Goal: Communication & Community: Answer question/provide support

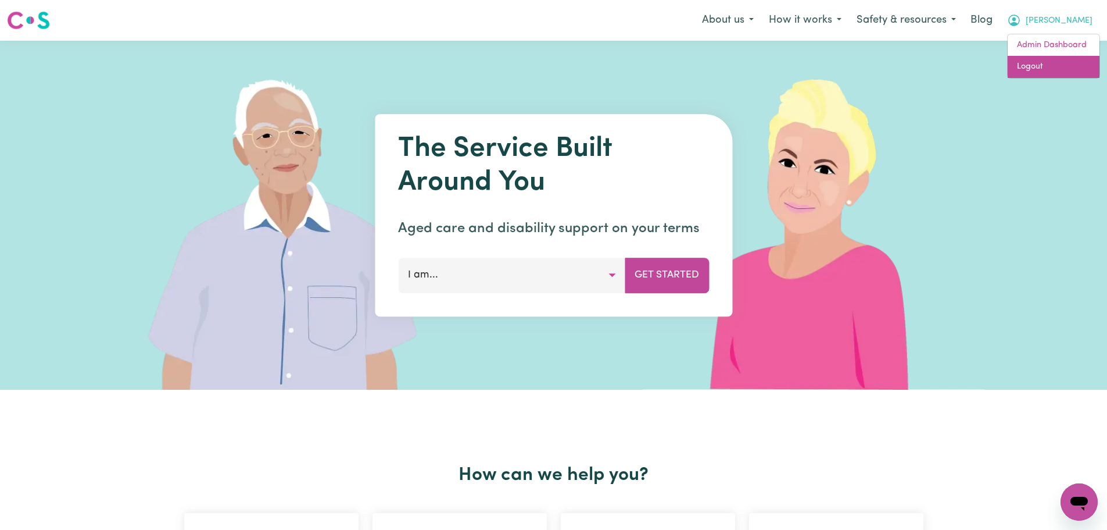
click at [1045, 57] on link "Logout" at bounding box center [1054, 67] width 92 height 22
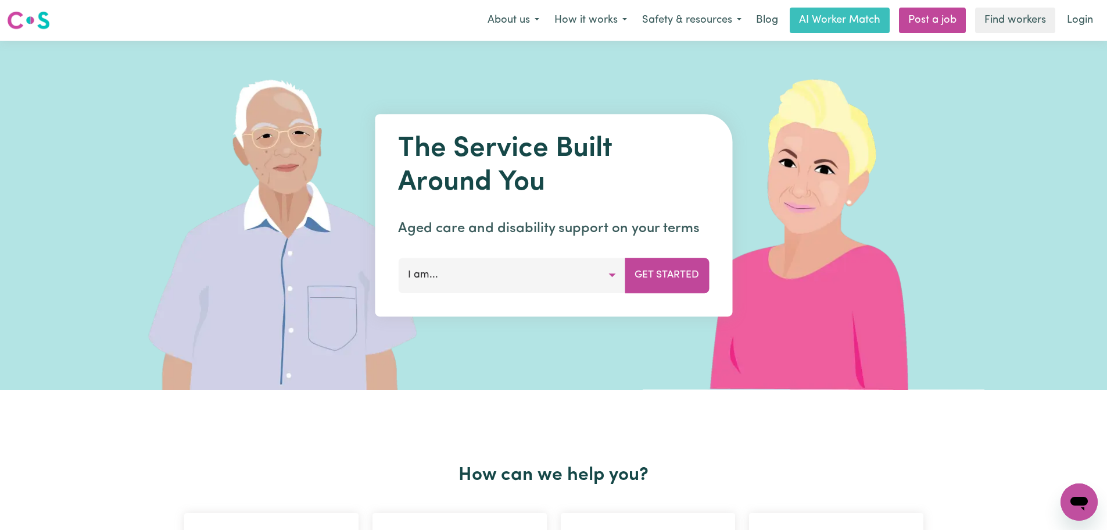
click at [1082, 19] on link "Login" at bounding box center [1080, 21] width 40 height 26
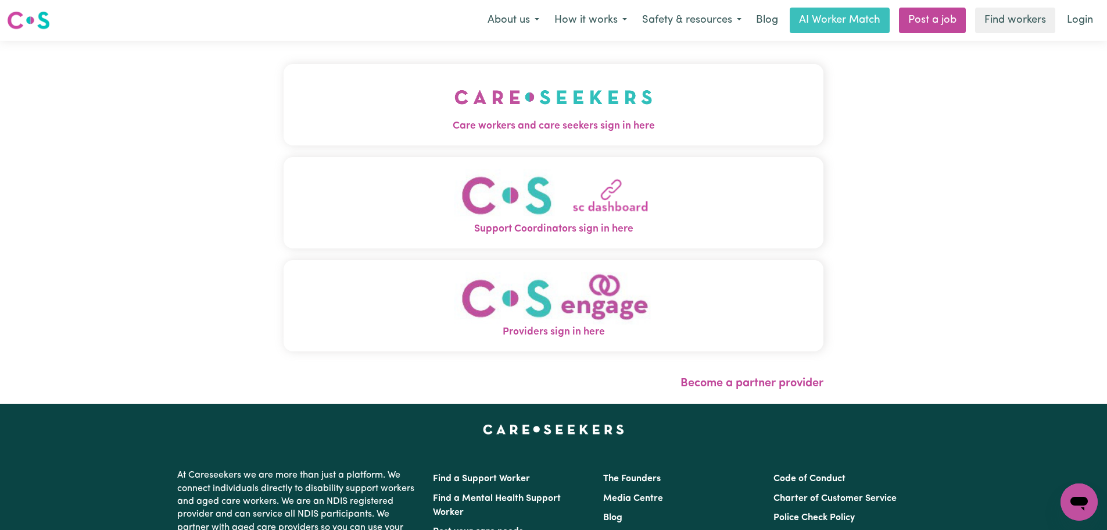
click at [416, 98] on button "Care workers and care seekers sign in here" at bounding box center [554, 104] width 540 height 81
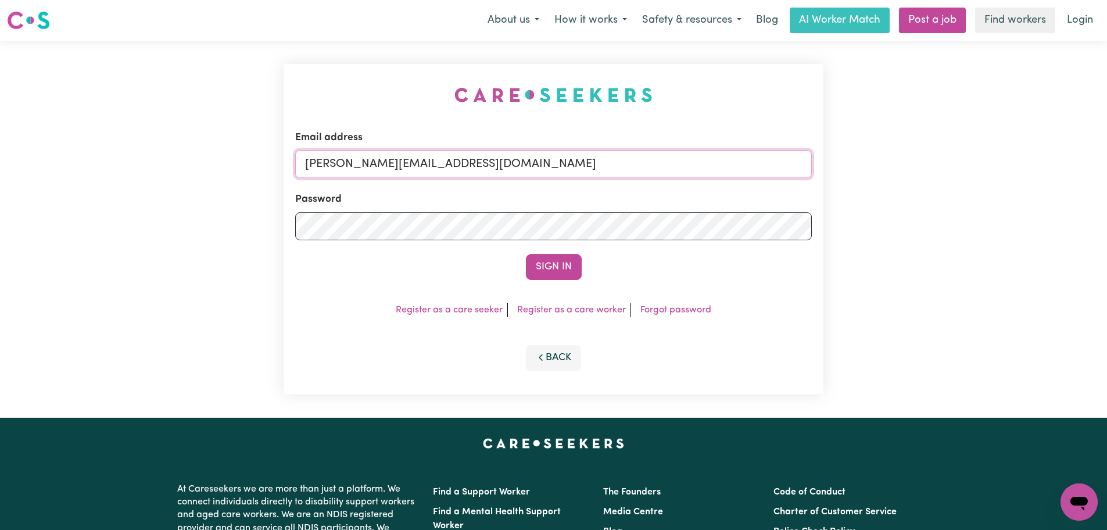
click at [555, 167] on input "[PERSON_NAME][EMAIL_ADDRESS][DOMAIN_NAME]" at bounding box center [553, 164] width 517 height 28
drag, startPoint x: 595, startPoint y: 159, endPoint x: 362, endPoint y: 162, distance: 233.1
click at [362, 162] on input "[EMAIL_ADDRESS][DOMAIN_NAME]" at bounding box center [553, 164] width 517 height 28
type input "[EMAIL_ADDRESS][DOMAIN_NAME]"
click at [574, 271] on button "Sign In" at bounding box center [554, 267] width 56 height 26
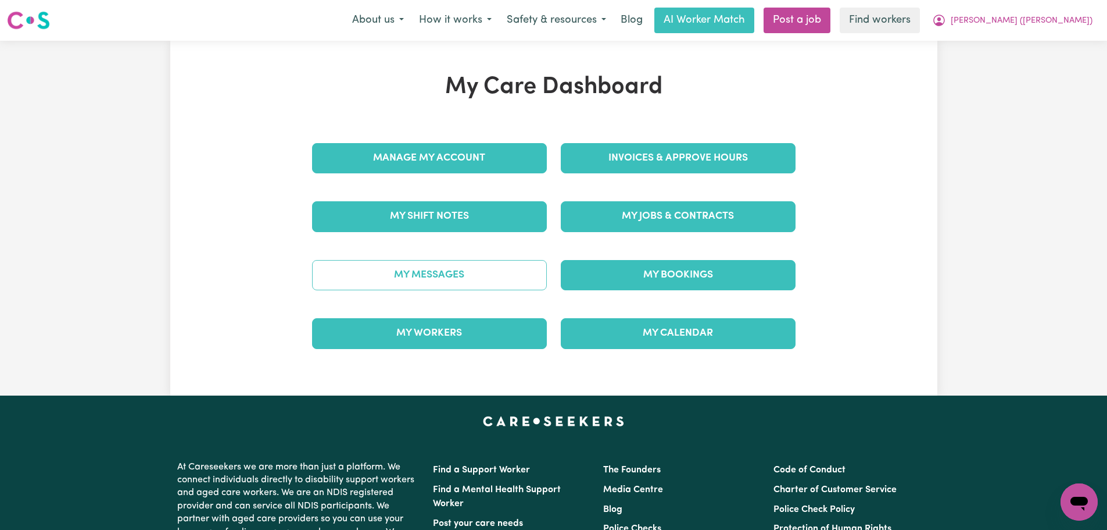
click at [471, 280] on link "My Messages" at bounding box center [429, 275] width 235 height 30
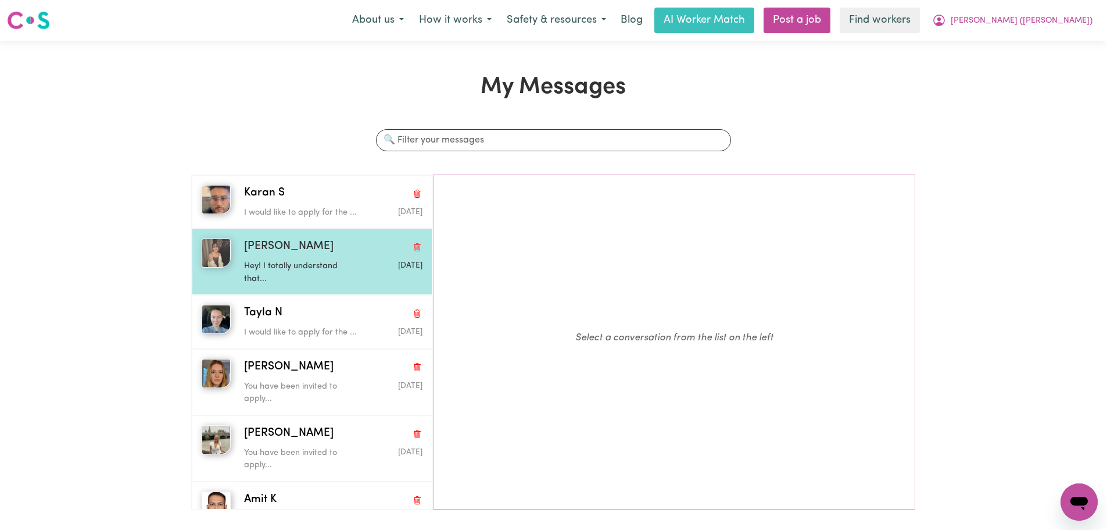
click at [339, 280] on p "Hey! I totally understand that..." at bounding box center [303, 272] width 119 height 25
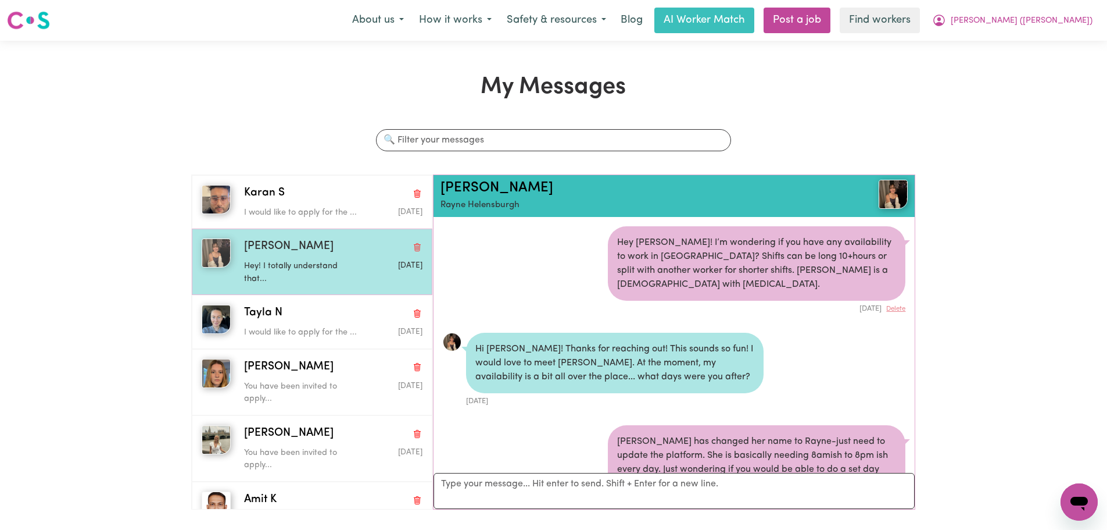
scroll to position [1299, 0]
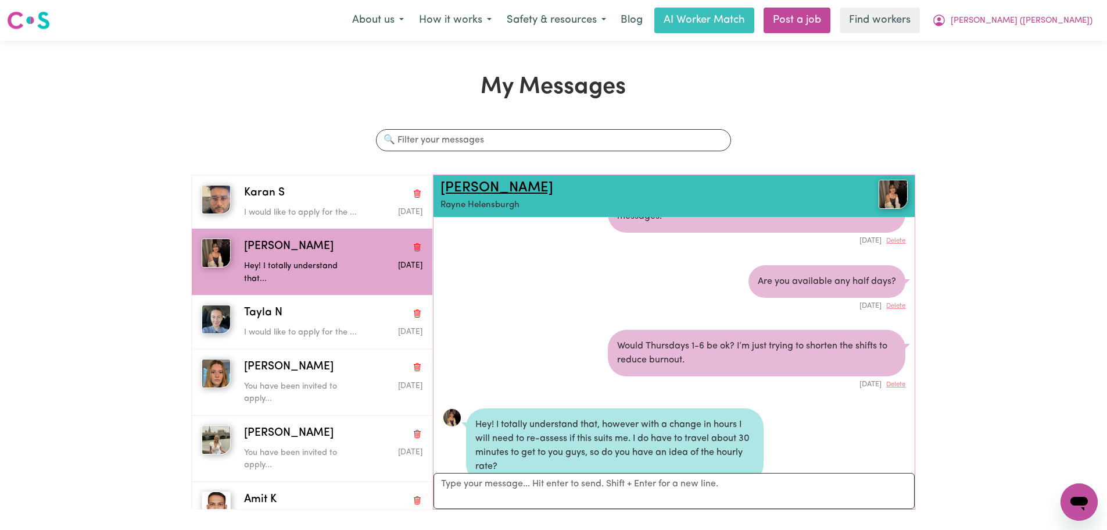
click at [480, 190] on link "[PERSON_NAME]" at bounding box center [497, 188] width 113 height 14
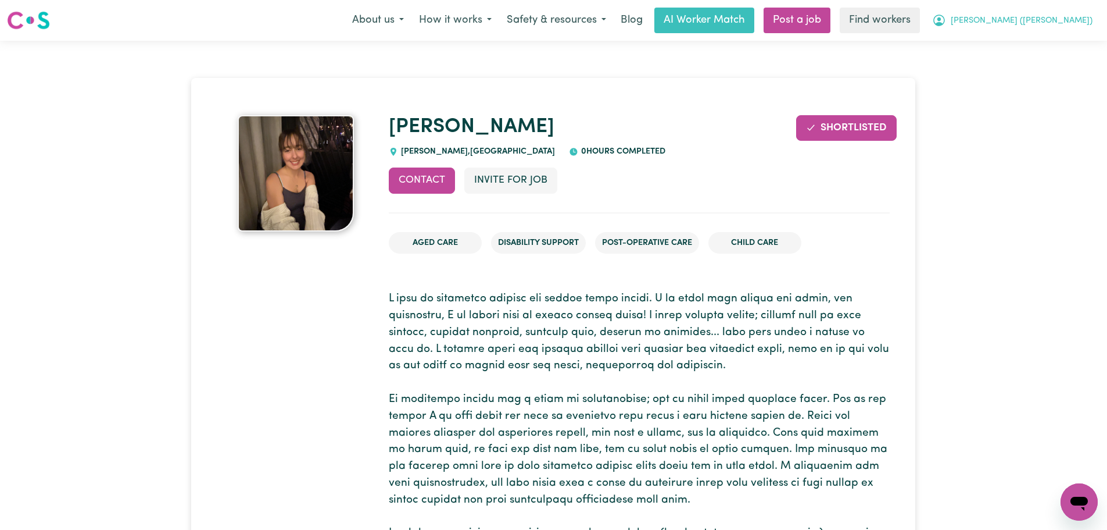
click at [1093, 22] on button "[PERSON_NAME] ([PERSON_NAME])" at bounding box center [1013, 20] width 176 height 24
click at [1084, 45] on link "My Dashboard" at bounding box center [1054, 45] width 92 height 22
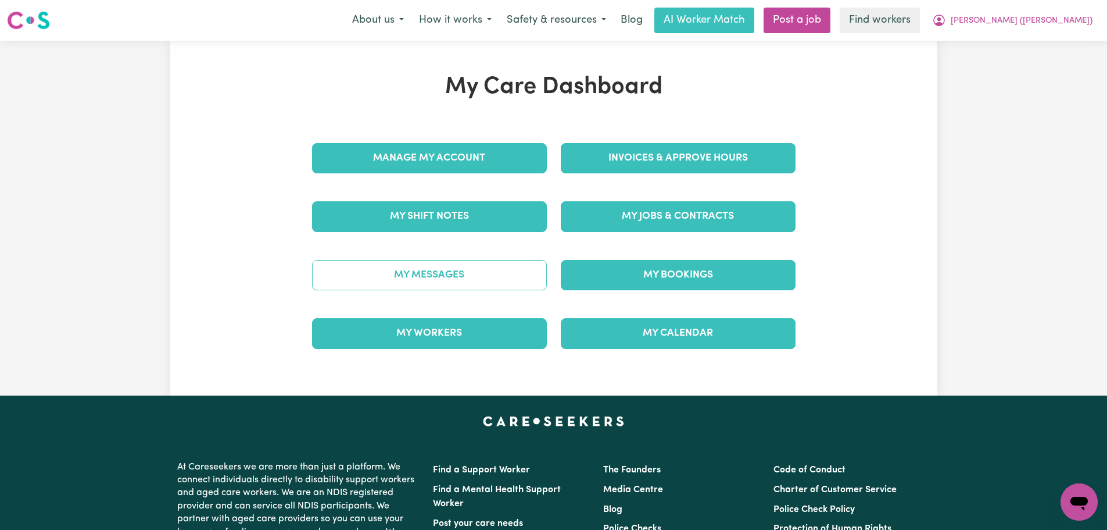
click at [483, 287] on link "My Messages" at bounding box center [429, 275] width 235 height 30
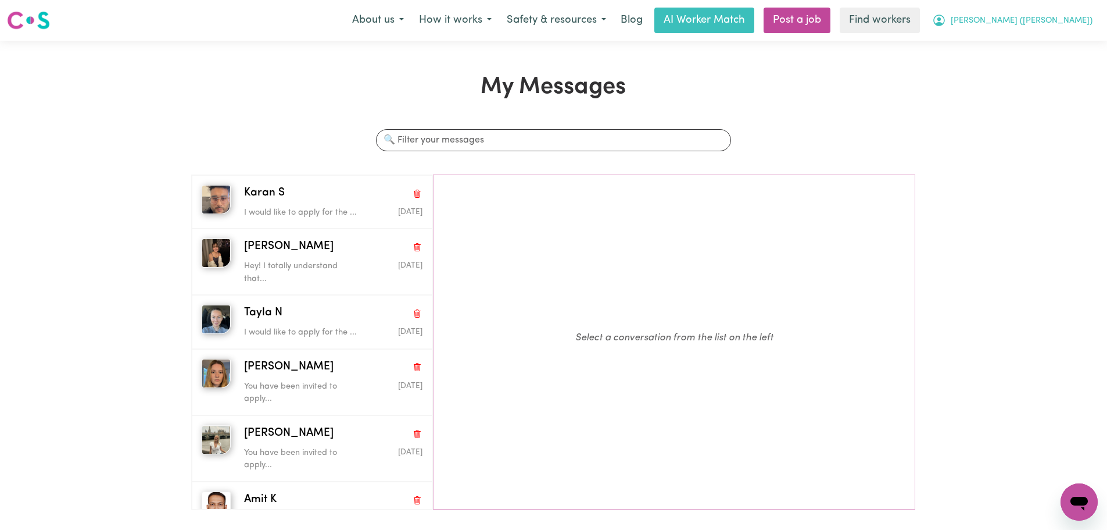
click at [1088, 23] on span "[PERSON_NAME] ([PERSON_NAME])" at bounding box center [1022, 21] width 142 height 13
click at [1071, 70] on link "Logout" at bounding box center [1054, 67] width 92 height 22
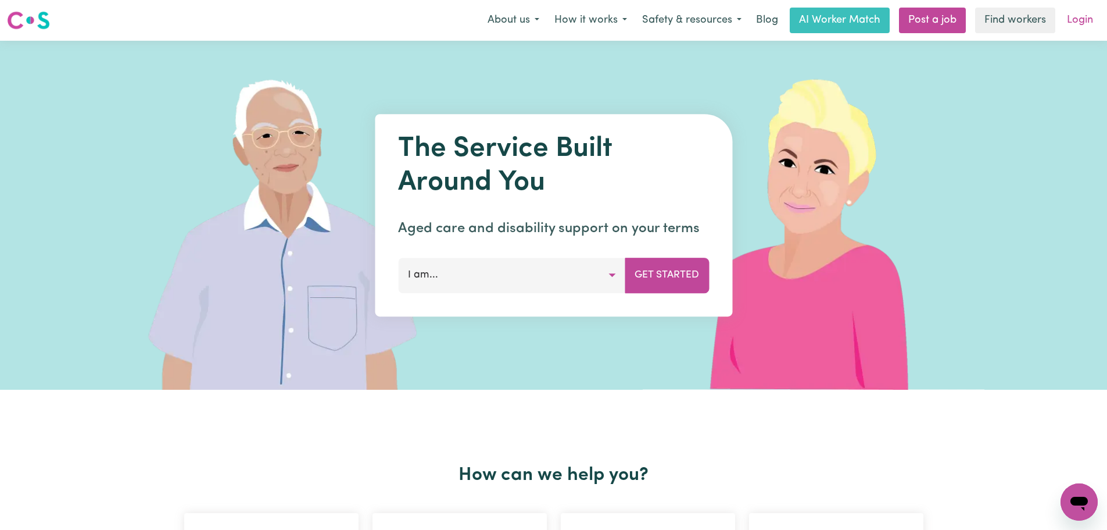
click at [1080, 27] on link "Login" at bounding box center [1080, 21] width 40 height 26
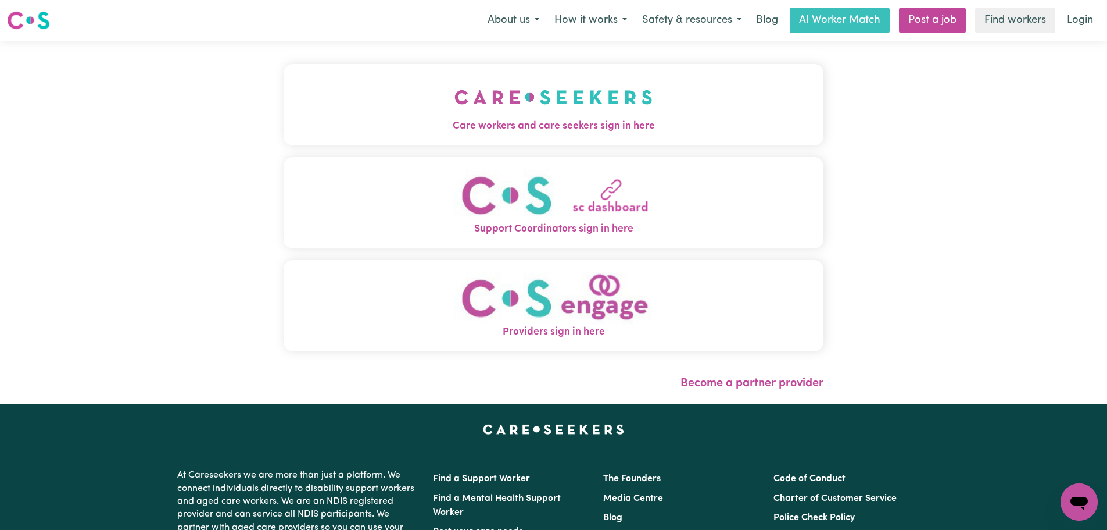
click at [413, 111] on button "Care workers and care seekers sign in here" at bounding box center [554, 104] width 540 height 81
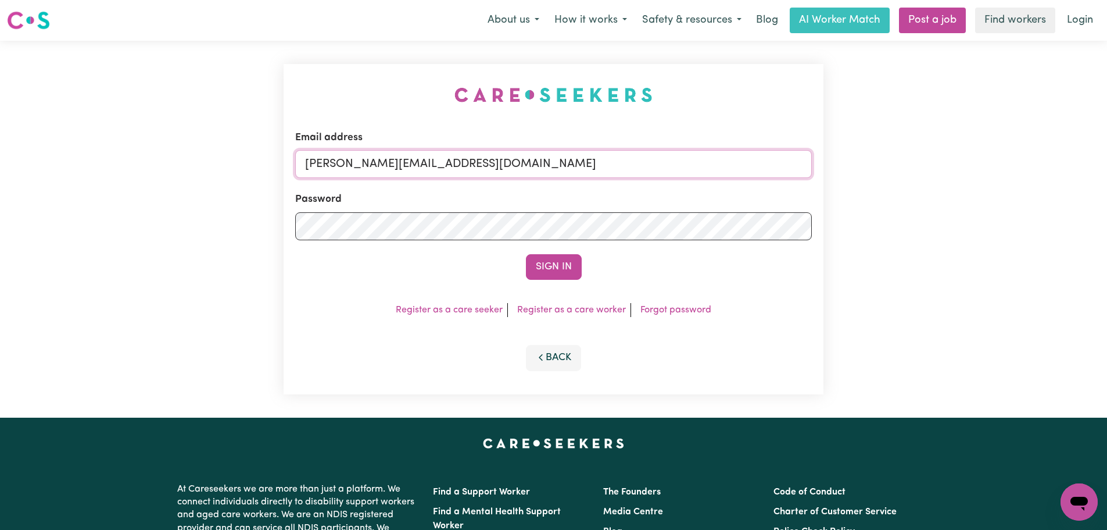
click at [587, 166] on input "[PERSON_NAME][EMAIL_ADDRESS][DOMAIN_NAME]" at bounding box center [553, 164] width 517 height 28
drag, startPoint x: 599, startPoint y: 175, endPoint x: 363, endPoint y: 169, distance: 235.5
click at [363, 169] on input "[EMAIL_ADDRESS][DOMAIN_NAME]" at bounding box center [553, 164] width 517 height 28
type input "[EMAIL_ADDRESS][DOMAIN_NAME]"
click at [573, 270] on button "Sign In" at bounding box center [554, 267] width 56 height 26
